Goal: Information Seeking & Learning: Check status

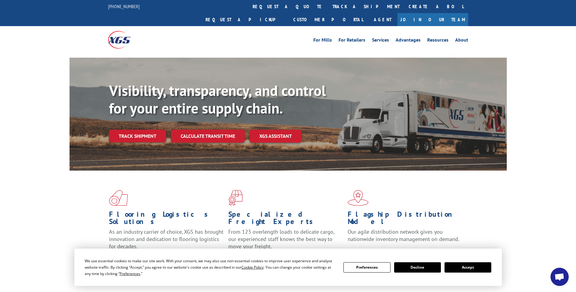
click at [468, 268] on button "Accept" at bounding box center [467, 267] width 47 height 10
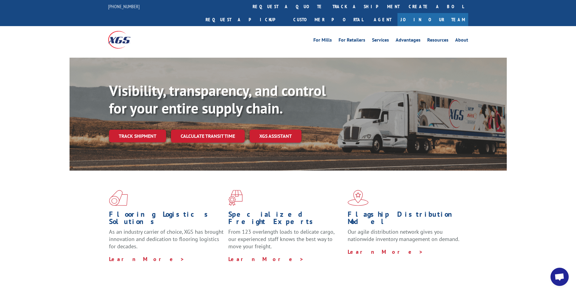
click at [156, 130] on link "Track shipment" at bounding box center [137, 136] width 57 height 13
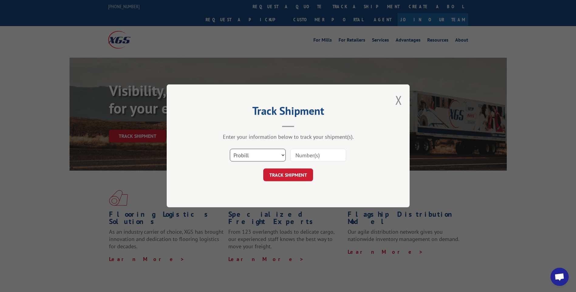
drag, startPoint x: 232, startPoint y: 155, endPoint x: 236, endPoint y: 156, distance: 3.6
click at [232, 155] on select "Select category... Probill BOL PO" at bounding box center [258, 155] width 56 height 13
select select "bol"
click at [230, 149] on select "Select category... Probill BOL PO" at bounding box center [258, 155] width 56 height 13
click at [317, 157] on input at bounding box center [318, 155] width 56 height 13
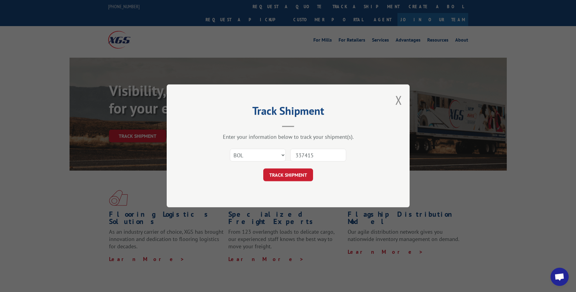
type input "3374154"
click button "TRACK SHIPMENT" at bounding box center [288, 175] width 50 height 13
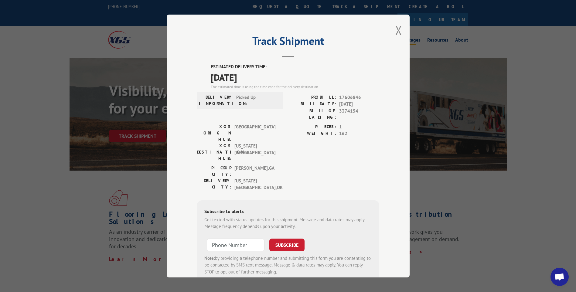
click at [399, 31] on button "Close modal" at bounding box center [398, 30] width 7 height 16
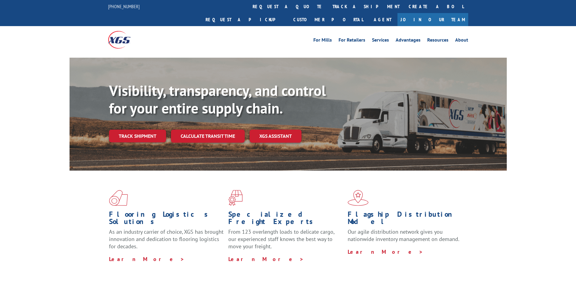
click at [129, 130] on link "Track shipment" at bounding box center [137, 136] width 57 height 13
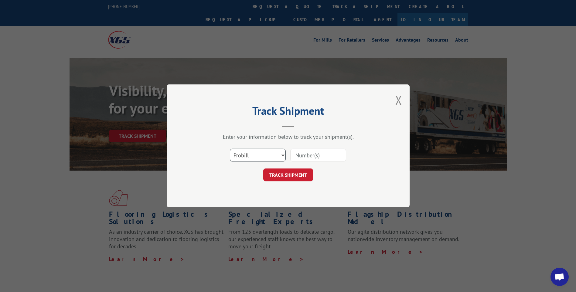
drag, startPoint x: 249, startPoint y: 155, endPoint x: 248, endPoint y: 159, distance: 4.1
click at [248, 155] on select "Select category... Probill BOL PO" at bounding box center [258, 155] width 56 height 13
select select "bol"
click at [230, 149] on select "Select category... Probill BOL PO" at bounding box center [258, 155] width 56 height 13
click at [306, 156] on input at bounding box center [318, 155] width 56 height 13
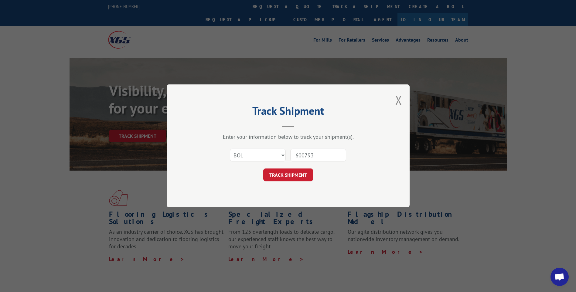
type input "6007931"
click button "TRACK SHIPMENT" at bounding box center [288, 175] width 50 height 13
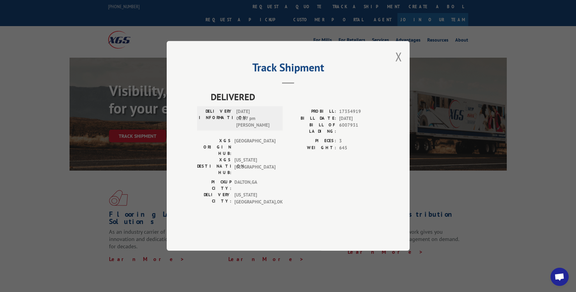
drag, startPoint x: 400, startPoint y: 76, endPoint x: 426, endPoint y: 89, distance: 28.6
click at [399, 65] on button "Close modal" at bounding box center [398, 57] width 7 height 16
